Goal: Navigation & Orientation: Find specific page/section

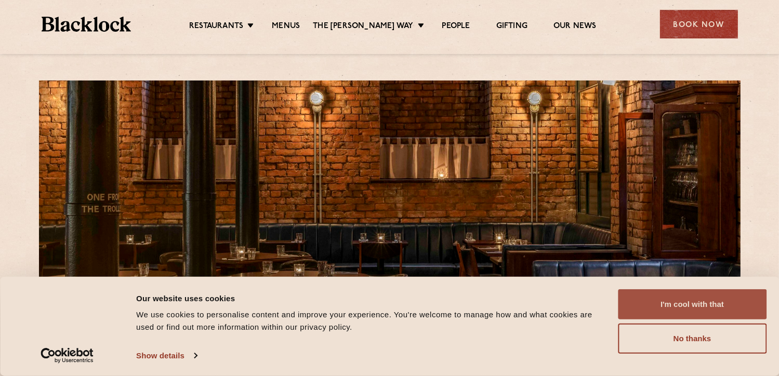
click at [691, 304] on button "I'm cool with that" at bounding box center [692, 304] width 149 height 30
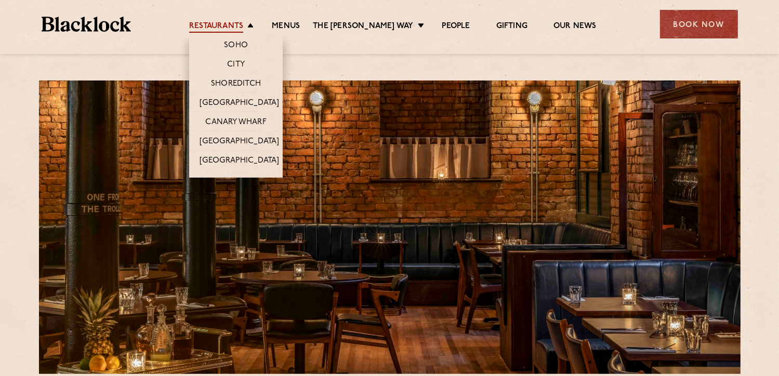
click at [243, 24] on link "Restaurants" at bounding box center [216, 26] width 54 height 11
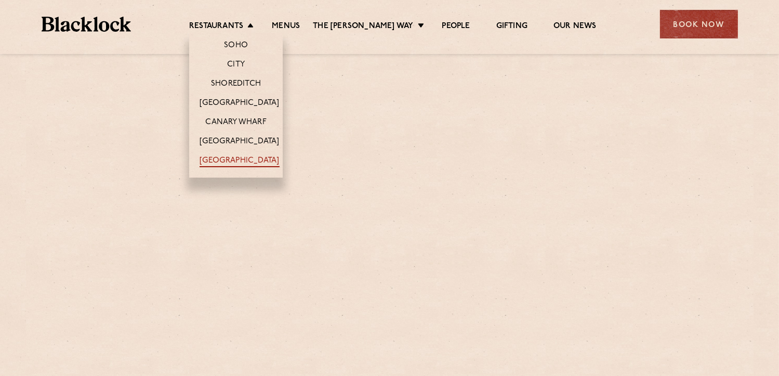
click at [253, 163] on link "[GEOGRAPHIC_DATA]" at bounding box center [238, 161] width 79 height 11
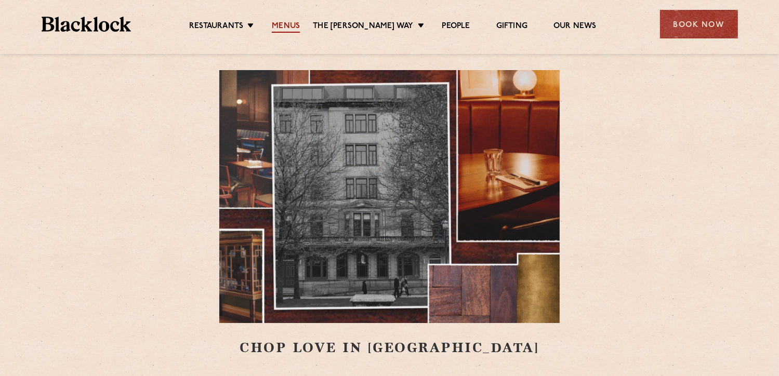
click at [291, 25] on link "Menus" at bounding box center [286, 26] width 28 height 11
